Goal: Find specific page/section: Find specific page/section

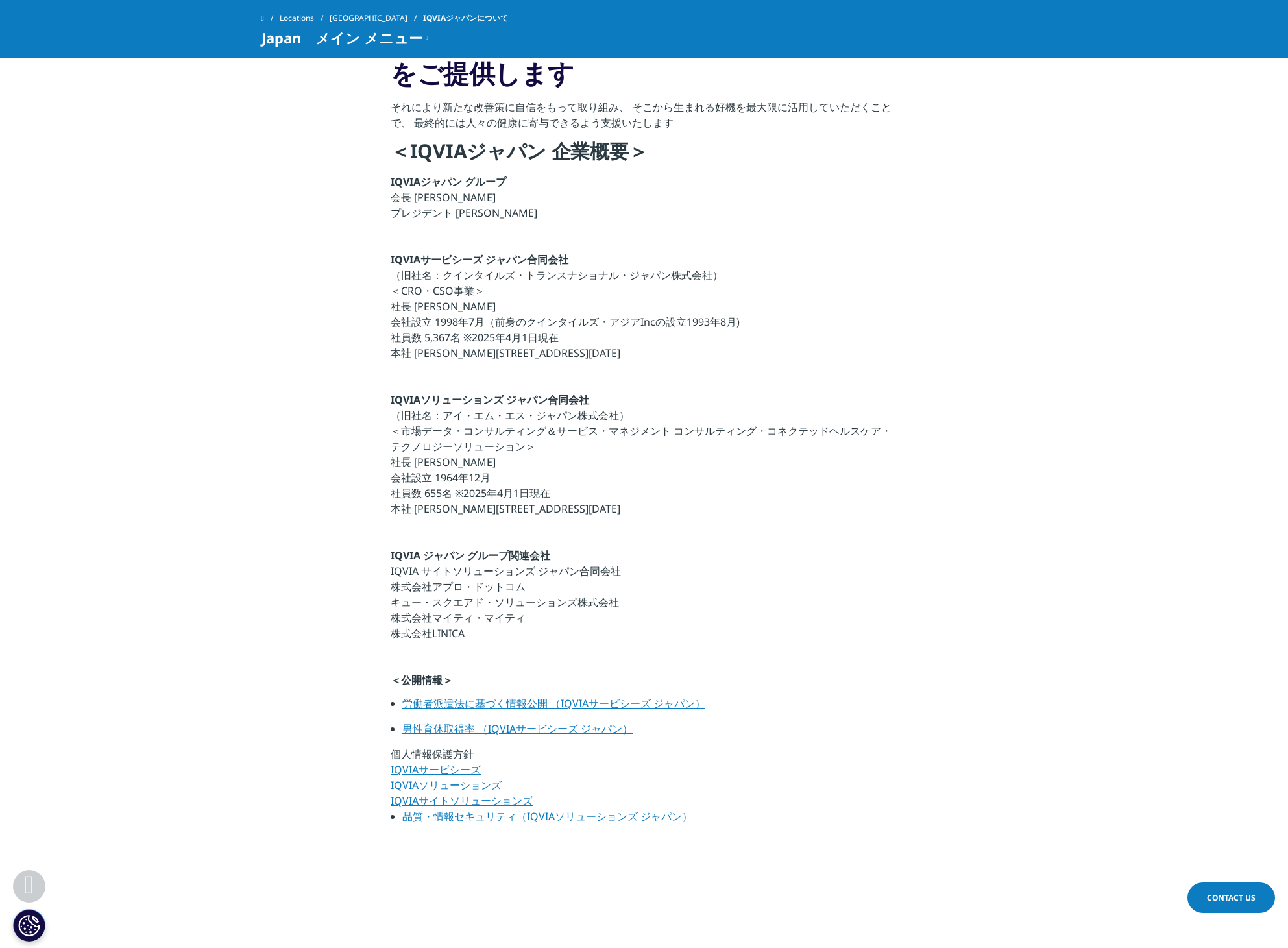
scroll to position [303, 0]
click at [501, 819] on link "品質・情報セキュリティ（IQVIAソリューションズ ジャパン）" at bounding box center [547, 817] width 290 height 14
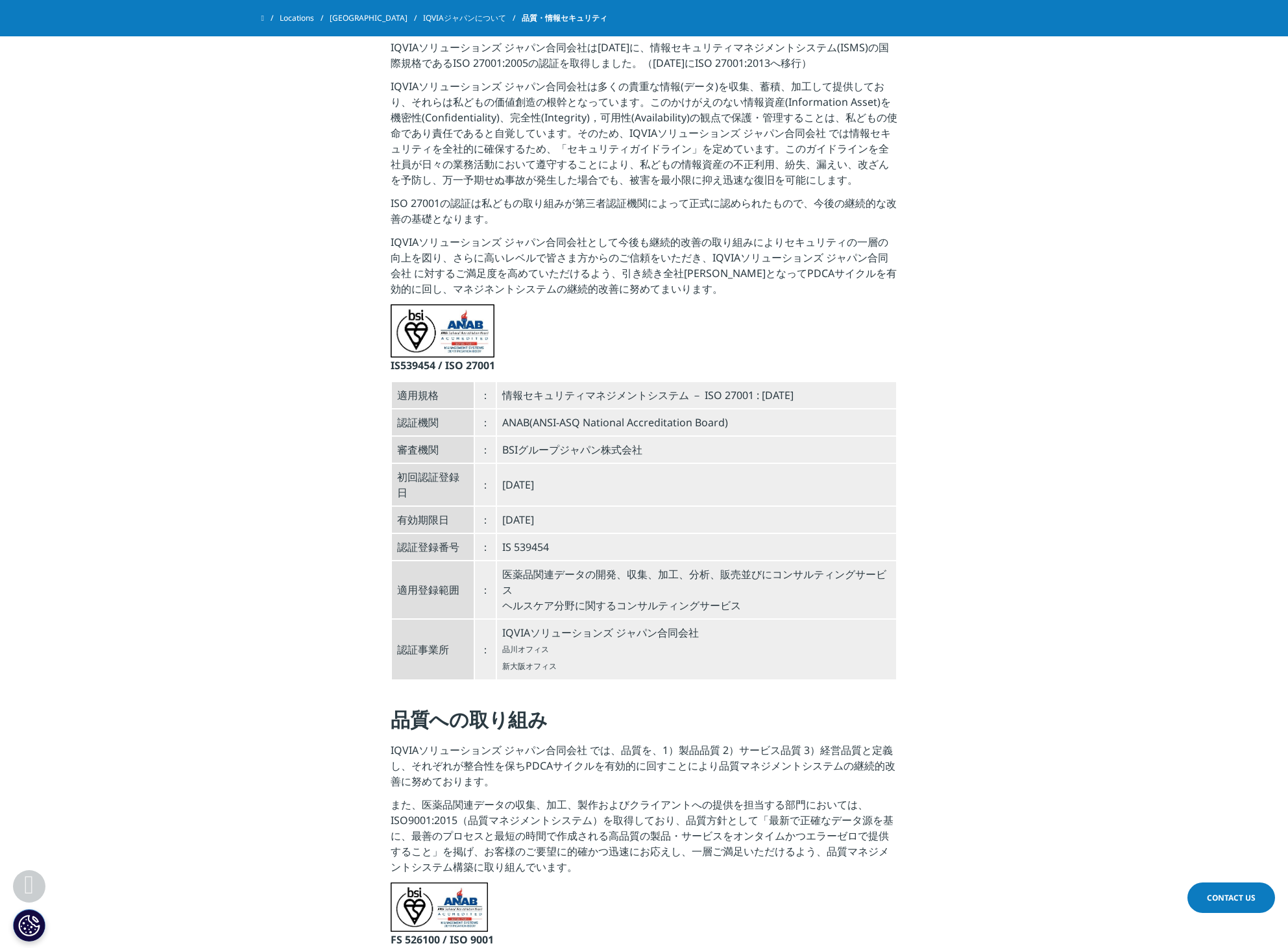
scroll to position [358, 0]
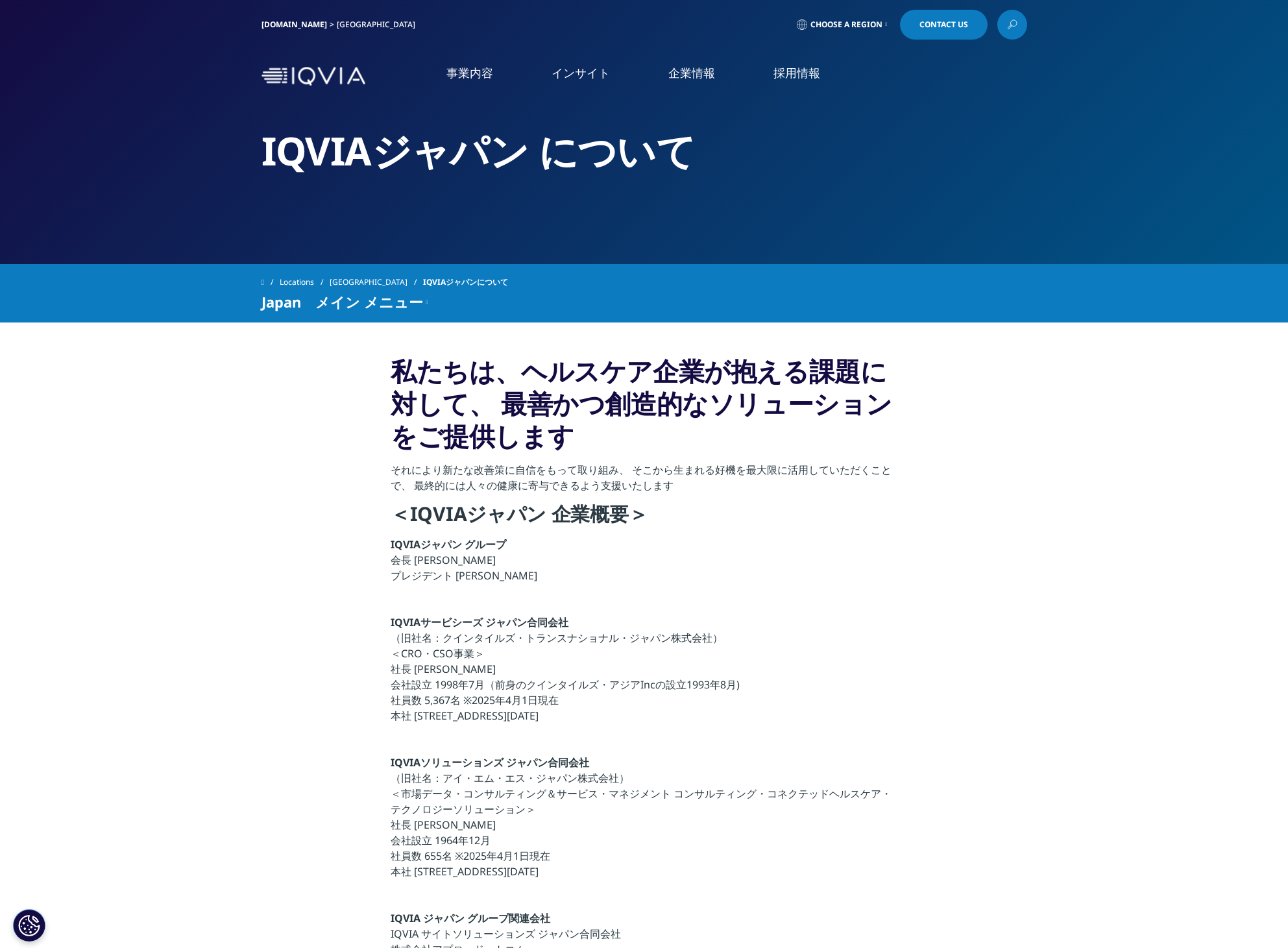
click at [816, 77] on link "採用情報" at bounding box center [797, 73] width 47 height 16
click at [98, 172] on link "IQVIAグループ" at bounding box center [260, 167] width 411 height 15
